Goal: Task Accomplishment & Management: Use online tool/utility

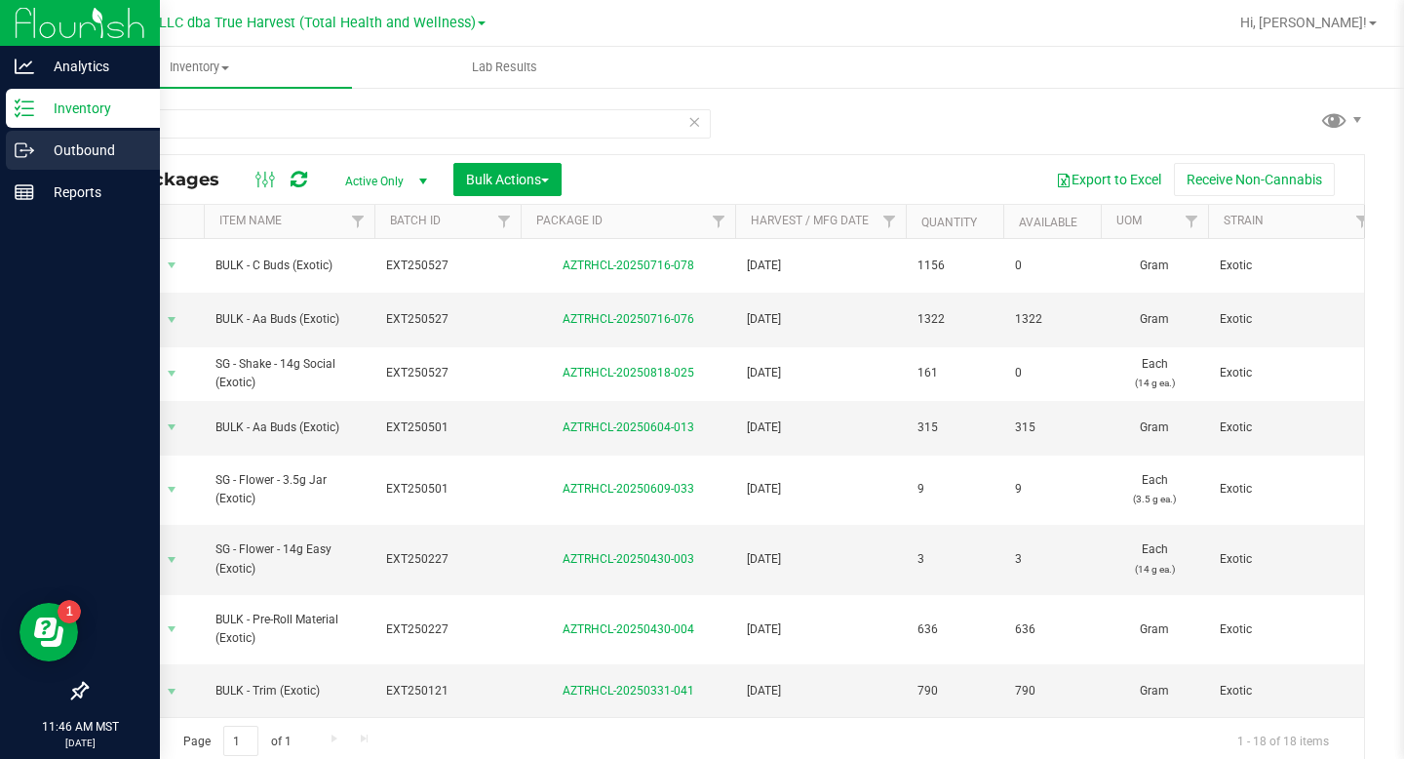
click at [31, 141] on icon at bounding box center [25, 150] width 20 height 20
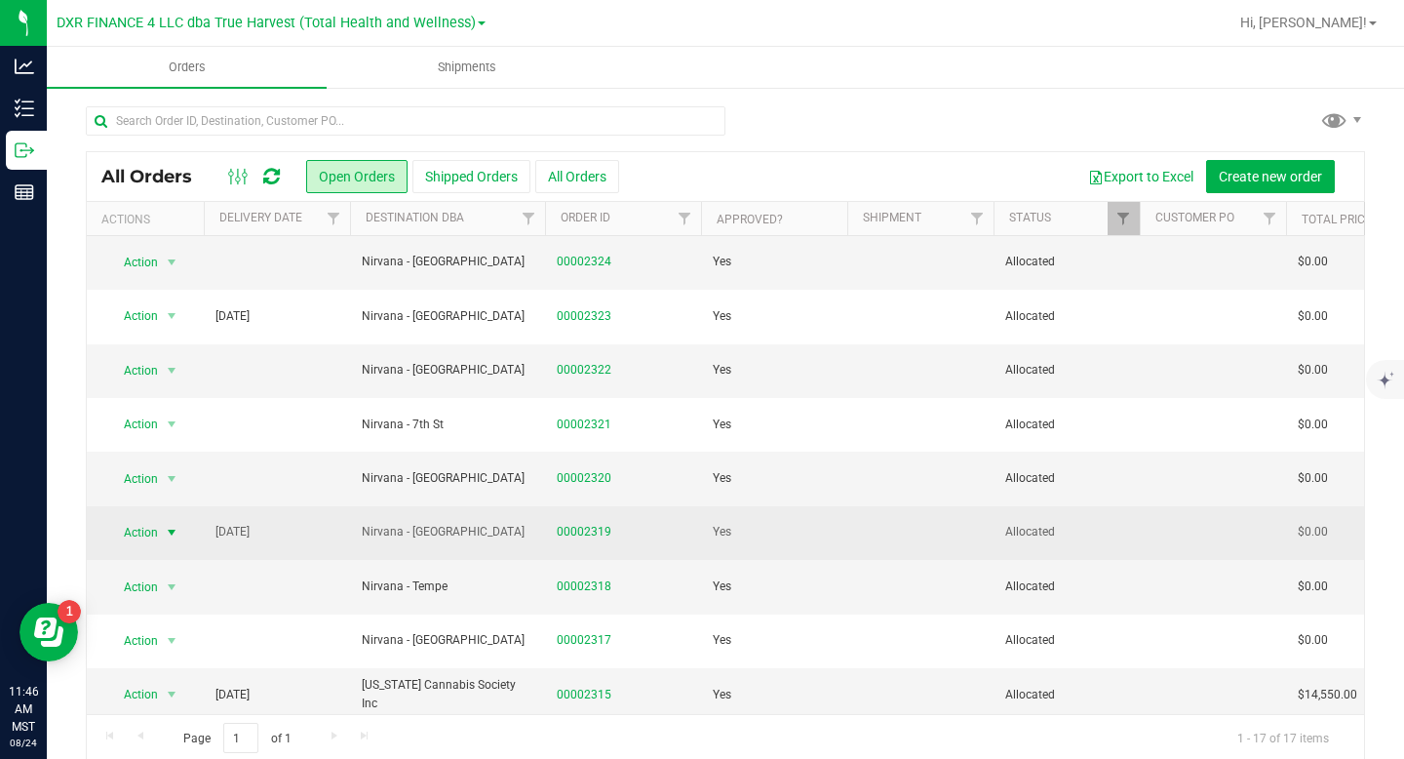
click at [170, 533] on span "select" at bounding box center [172, 533] width 16 height 16
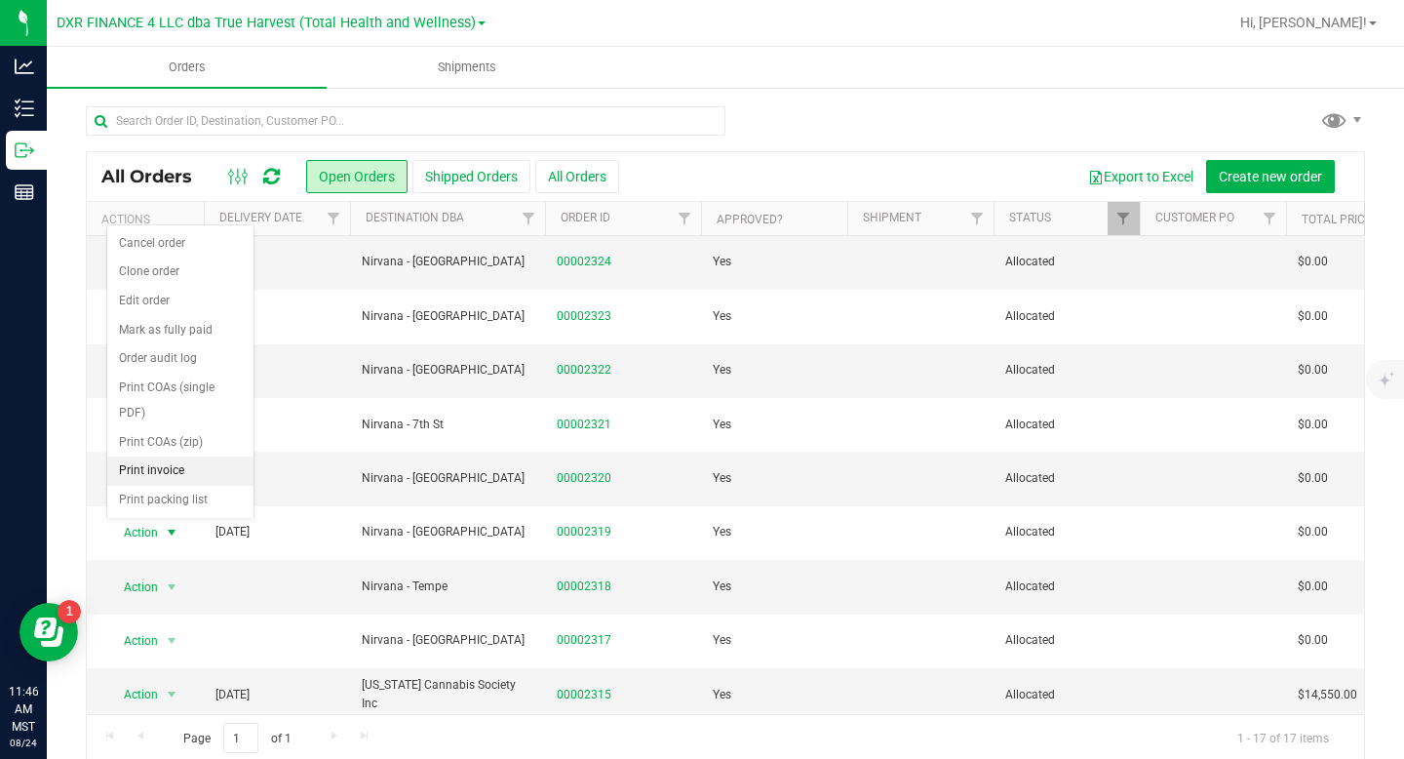
click at [149, 482] on li "Print invoice" at bounding box center [180, 470] width 146 height 29
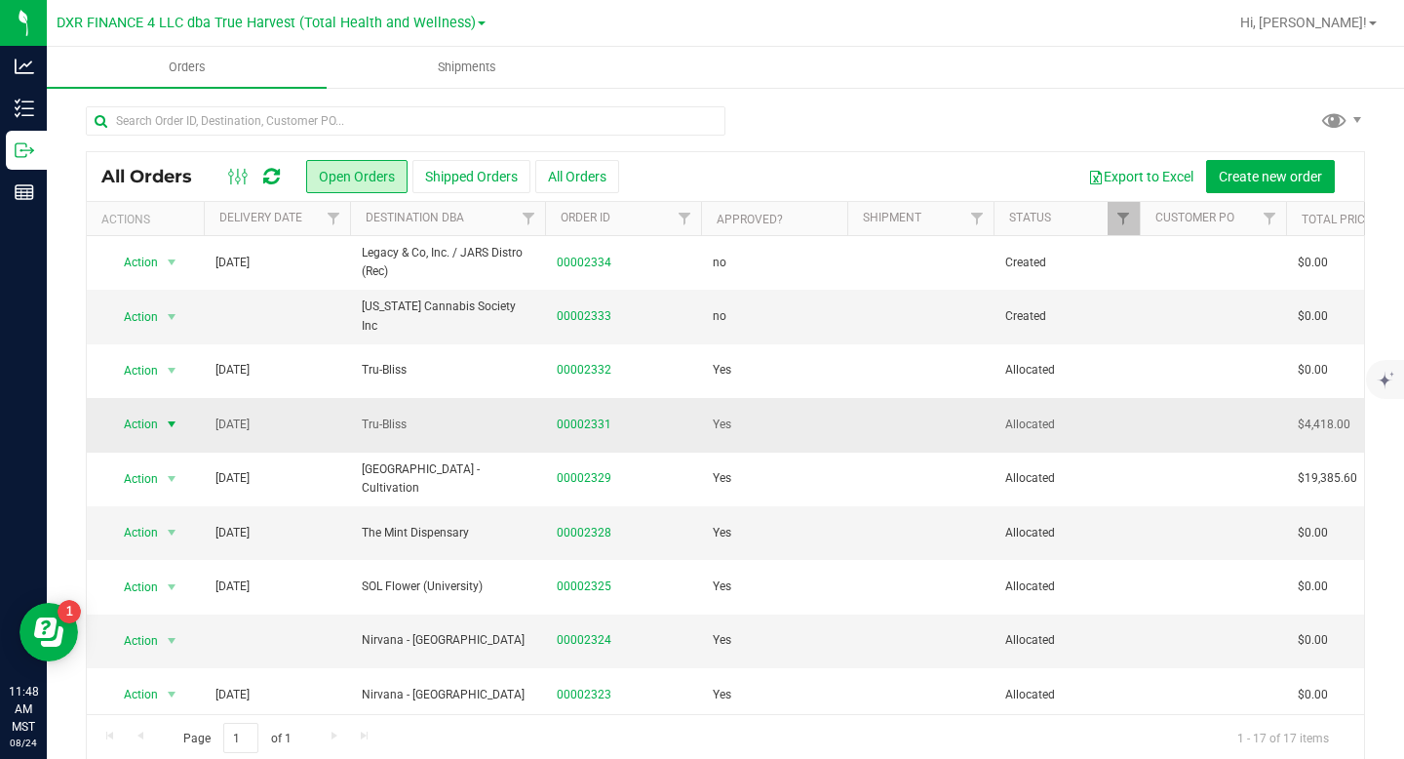
click at [172, 419] on span "select" at bounding box center [172, 424] width 16 height 16
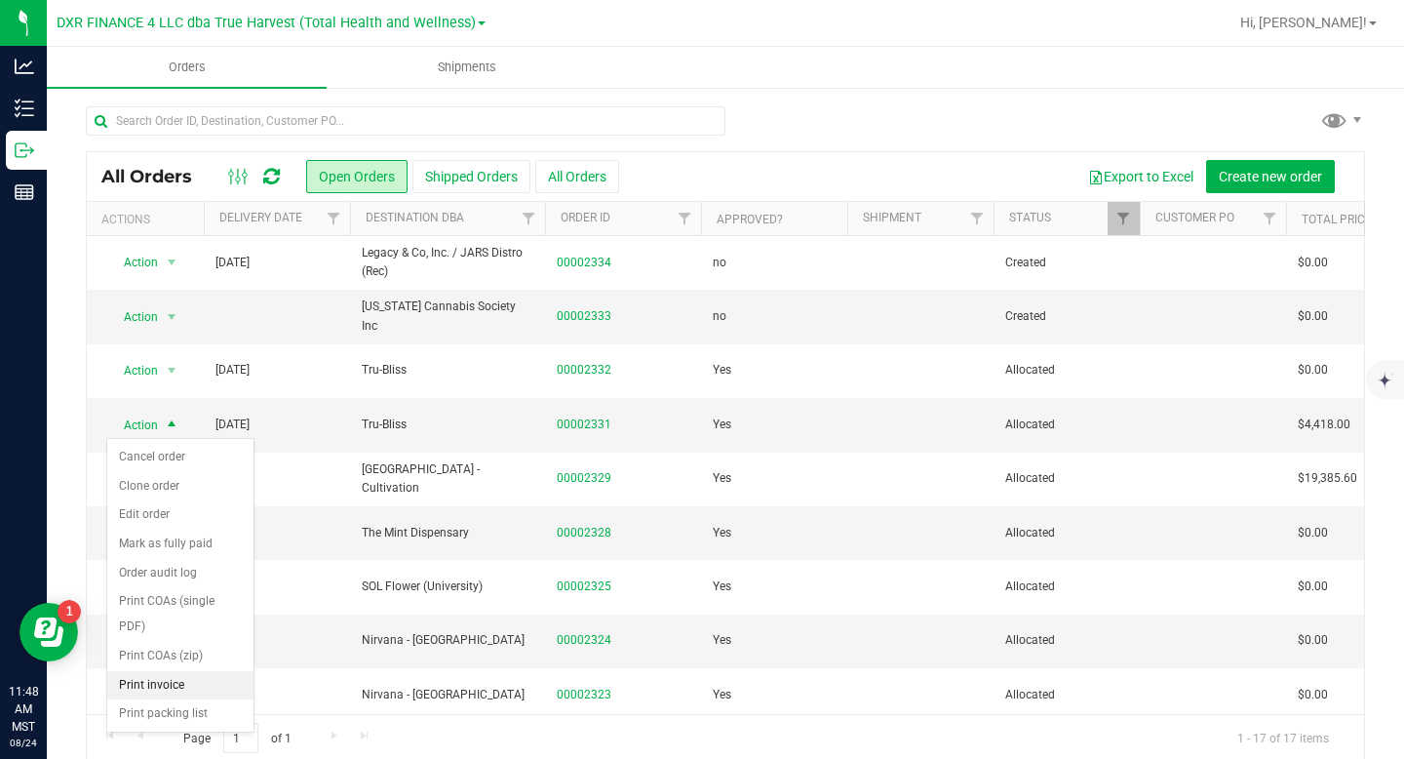
click at [154, 685] on li "Print invoice" at bounding box center [180, 685] width 146 height 29
